Goal: Information Seeking & Learning: Learn about a topic

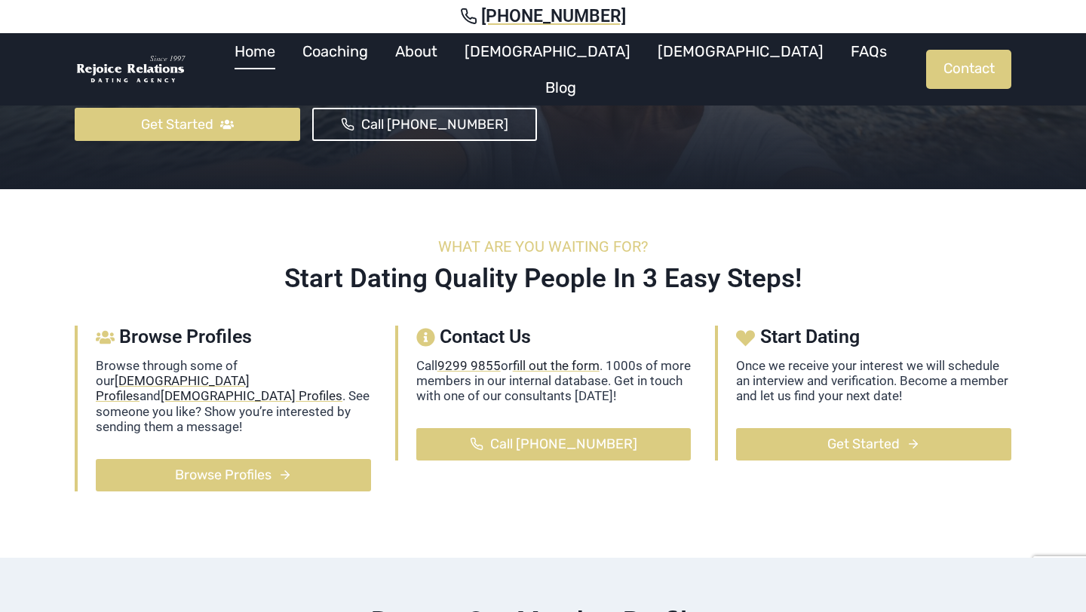
scroll to position [397, 0]
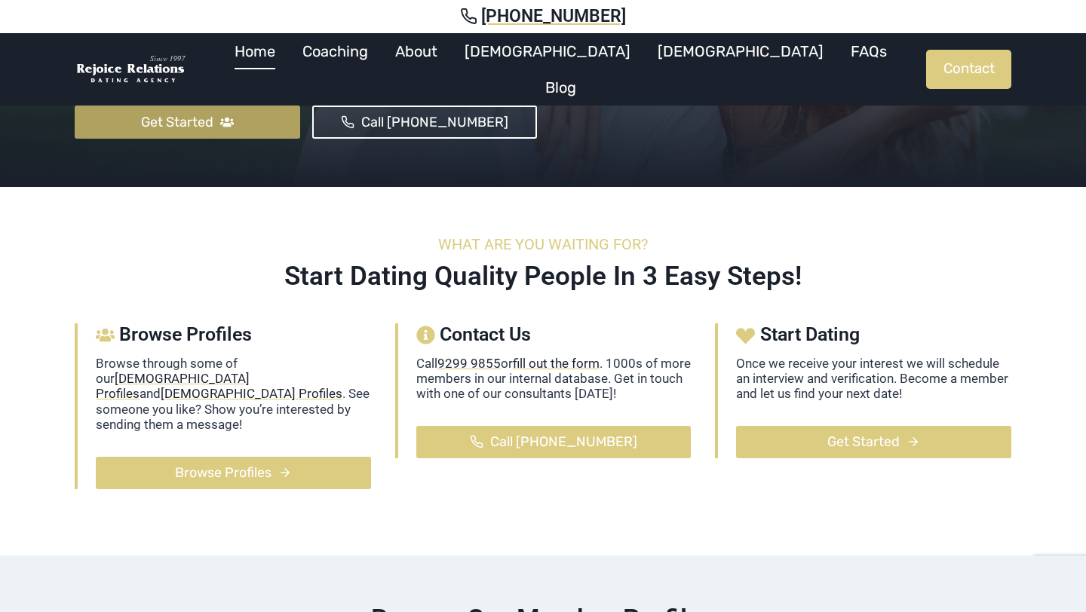
click at [257, 131] on link "Get Started" at bounding box center [188, 122] width 226 height 32
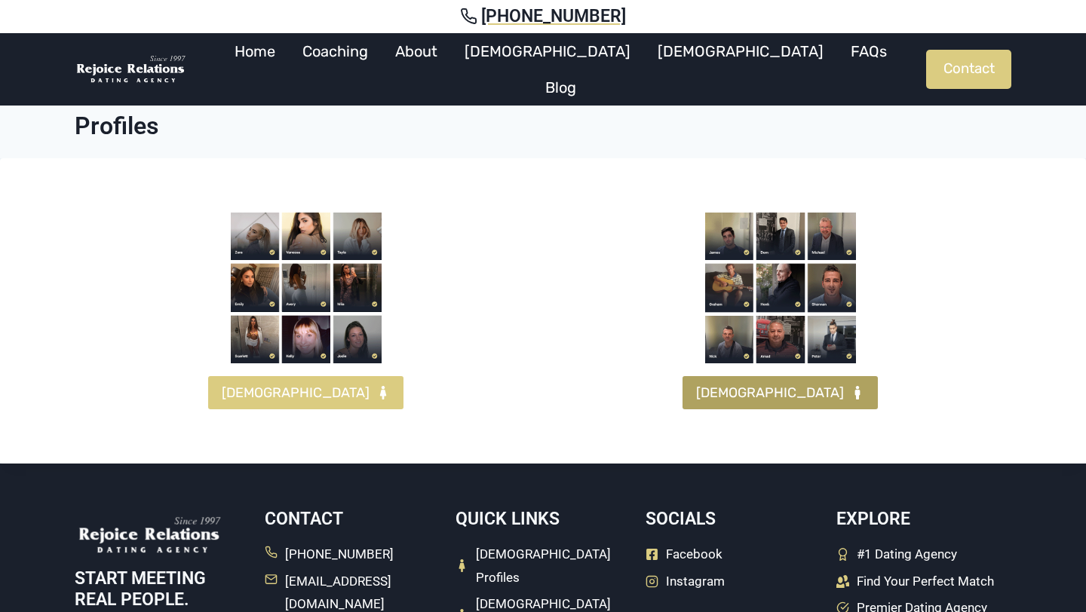
click at [790, 383] on span "[DEMOGRAPHIC_DATA]" at bounding box center [770, 393] width 148 height 22
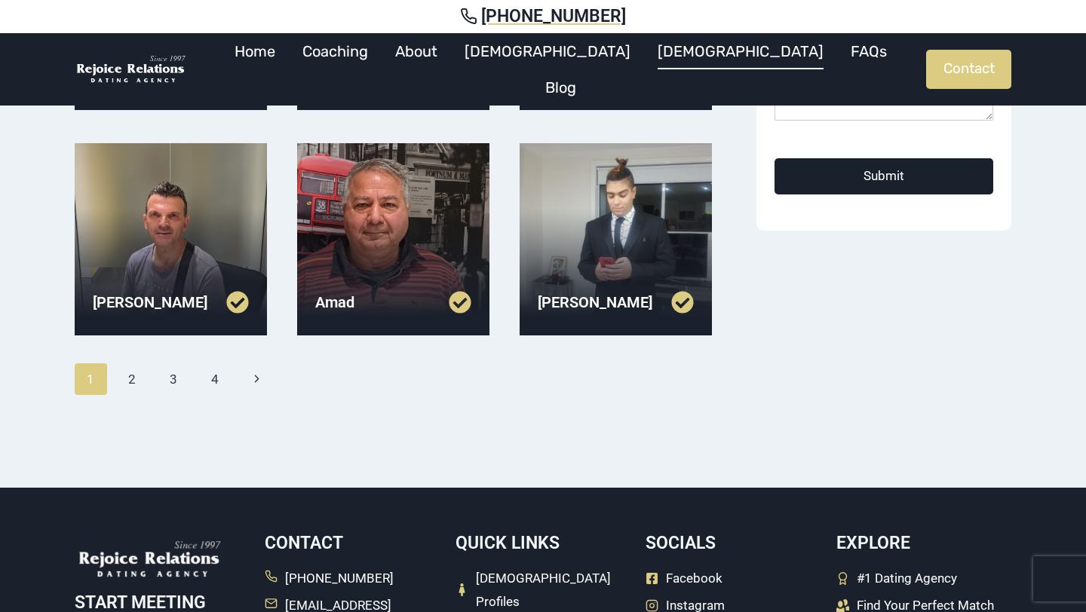
scroll to position [543, 0]
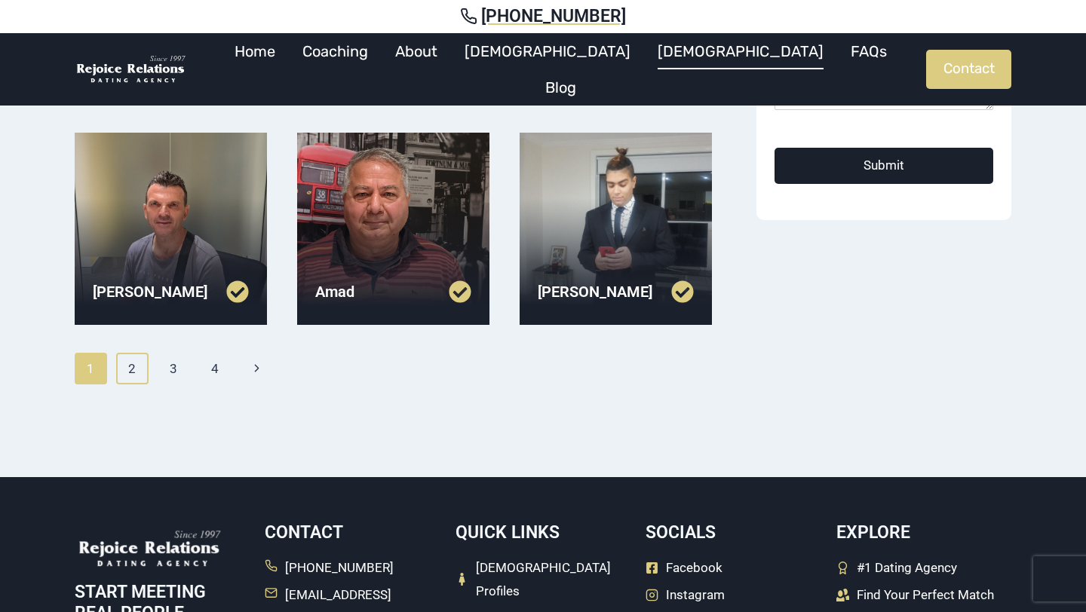
click at [128, 379] on link "2" at bounding box center [132, 369] width 32 height 32
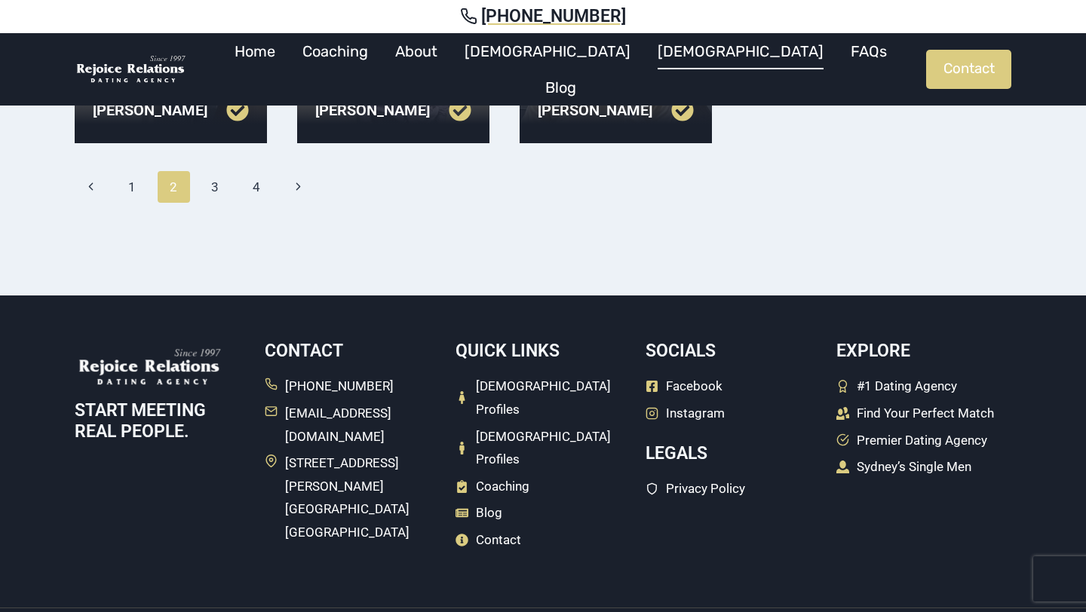
scroll to position [731, 0]
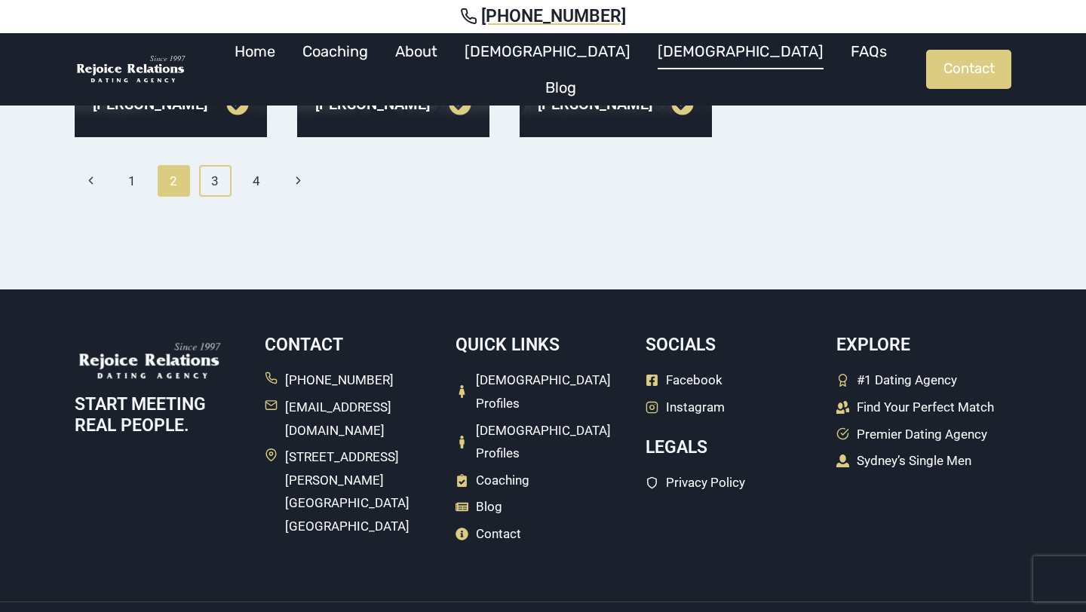
click at [207, 183] on link "3" at bounding box center [215, 181] width 32 height 32
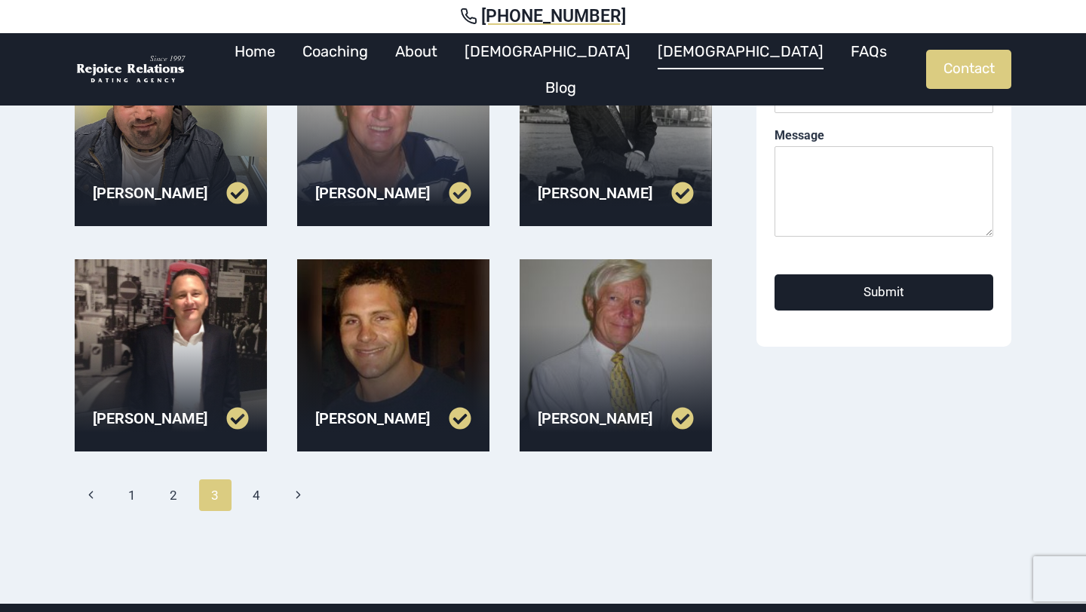
scroll to position [420, 0]
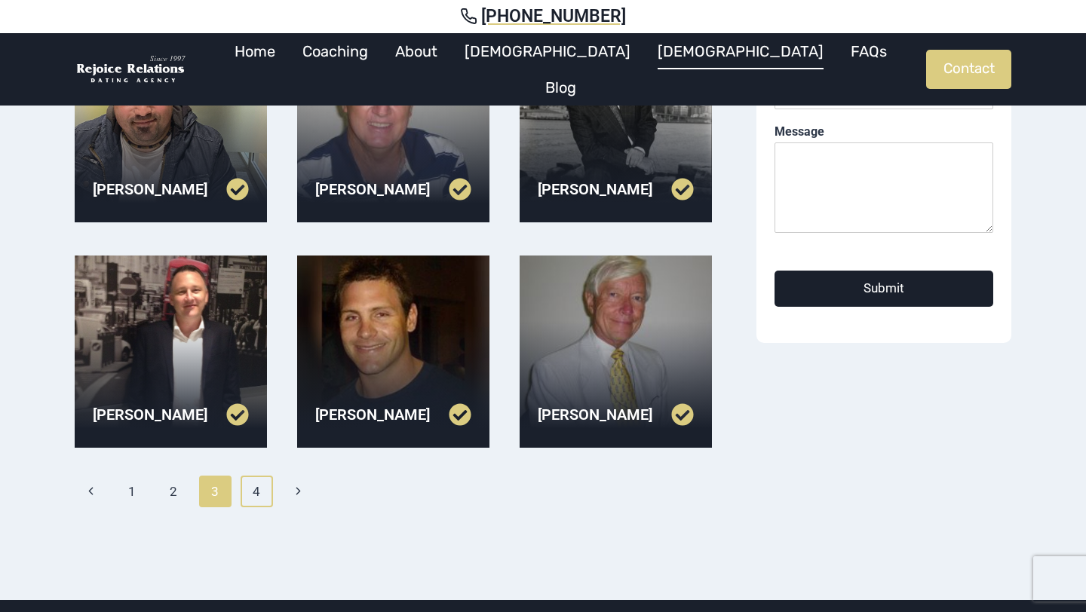
click at [261, 493] on link "4" at bounding box center [257, 492] width 32 height 32
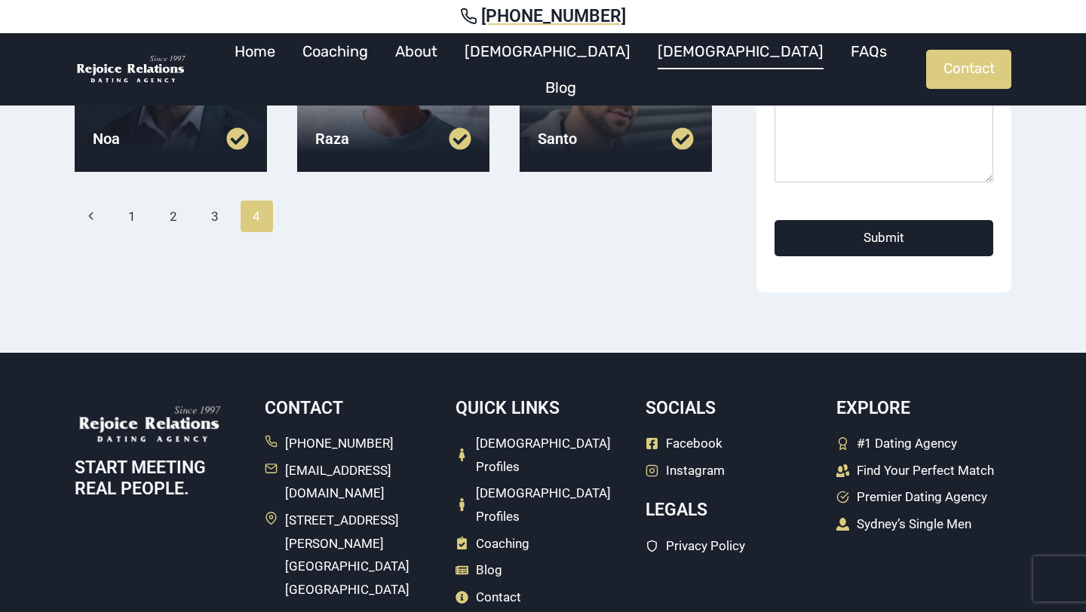
scroll to position [474, 0]
